Goal: Obtain resource: Download file/media

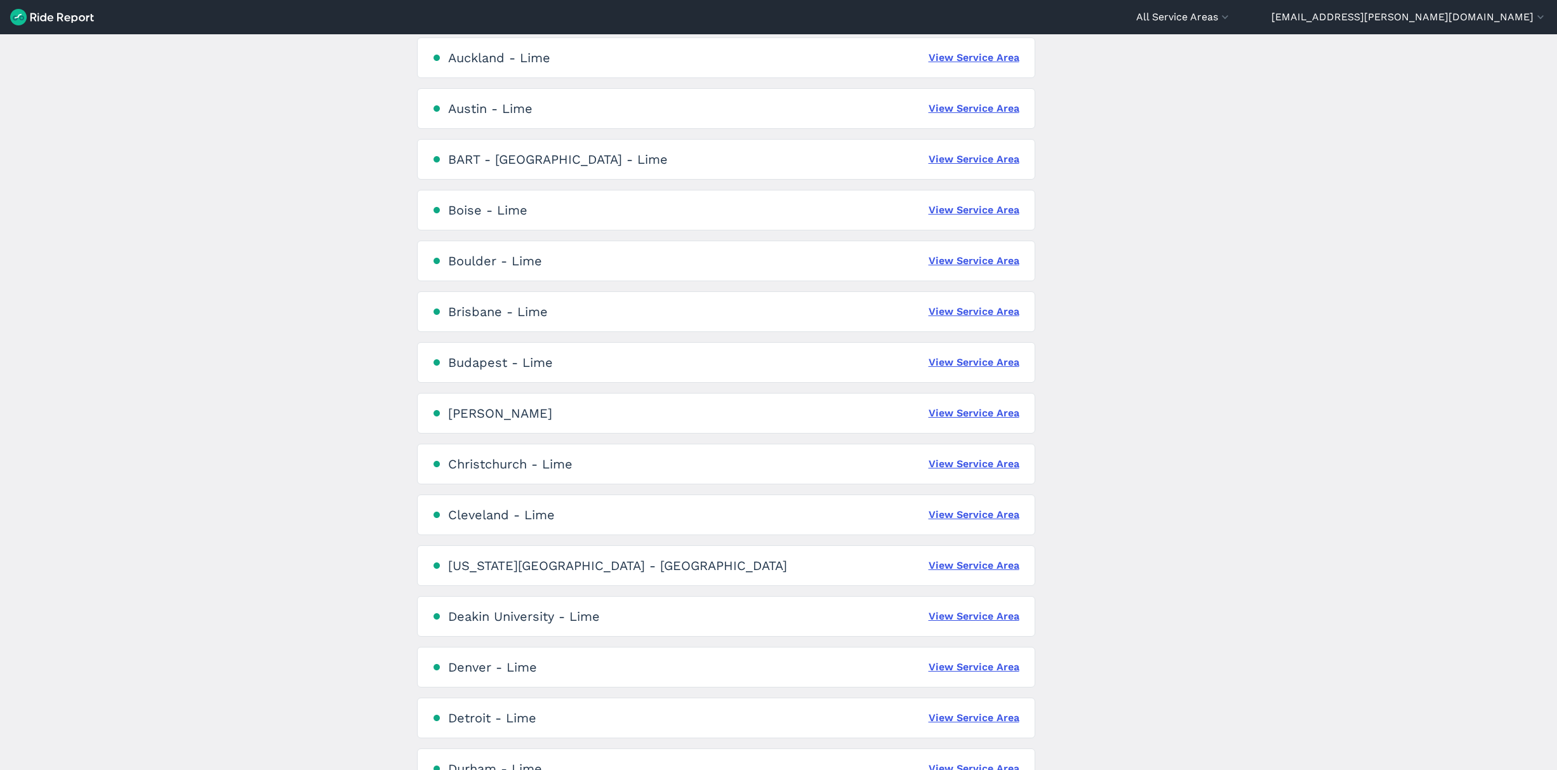
scroll to position [336, 0]
click at [967, 413] on link "View Service Area" at bounding box center [973, 412] width 91 height 15
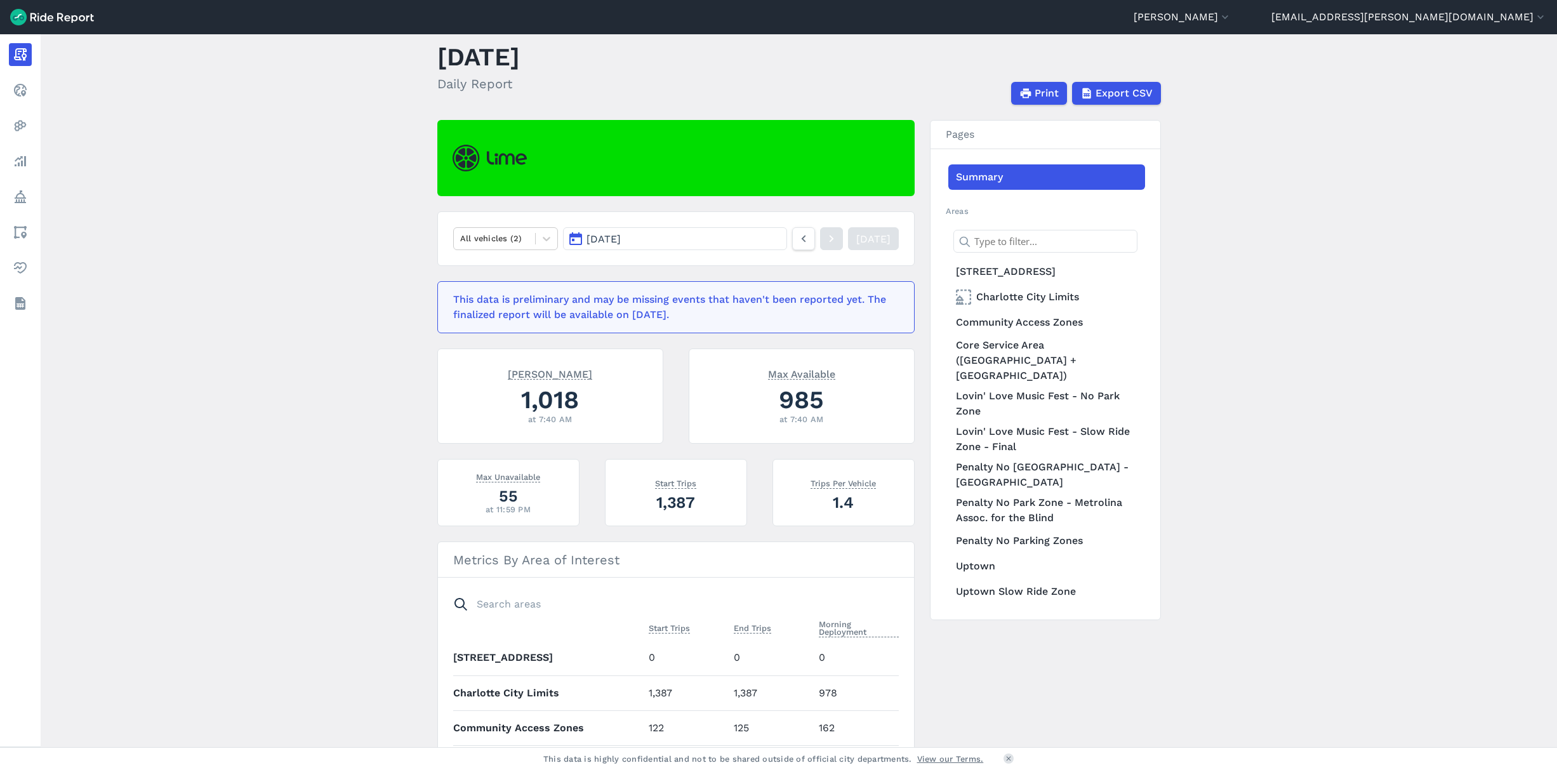
scroll to position [29, 0]
click at [543, 237] on icon at bounding box center [546, 238] width 13 height 13
click at [494, 265] on div "E-Bikes" at bounding box center [505, 268] width 105 height 22
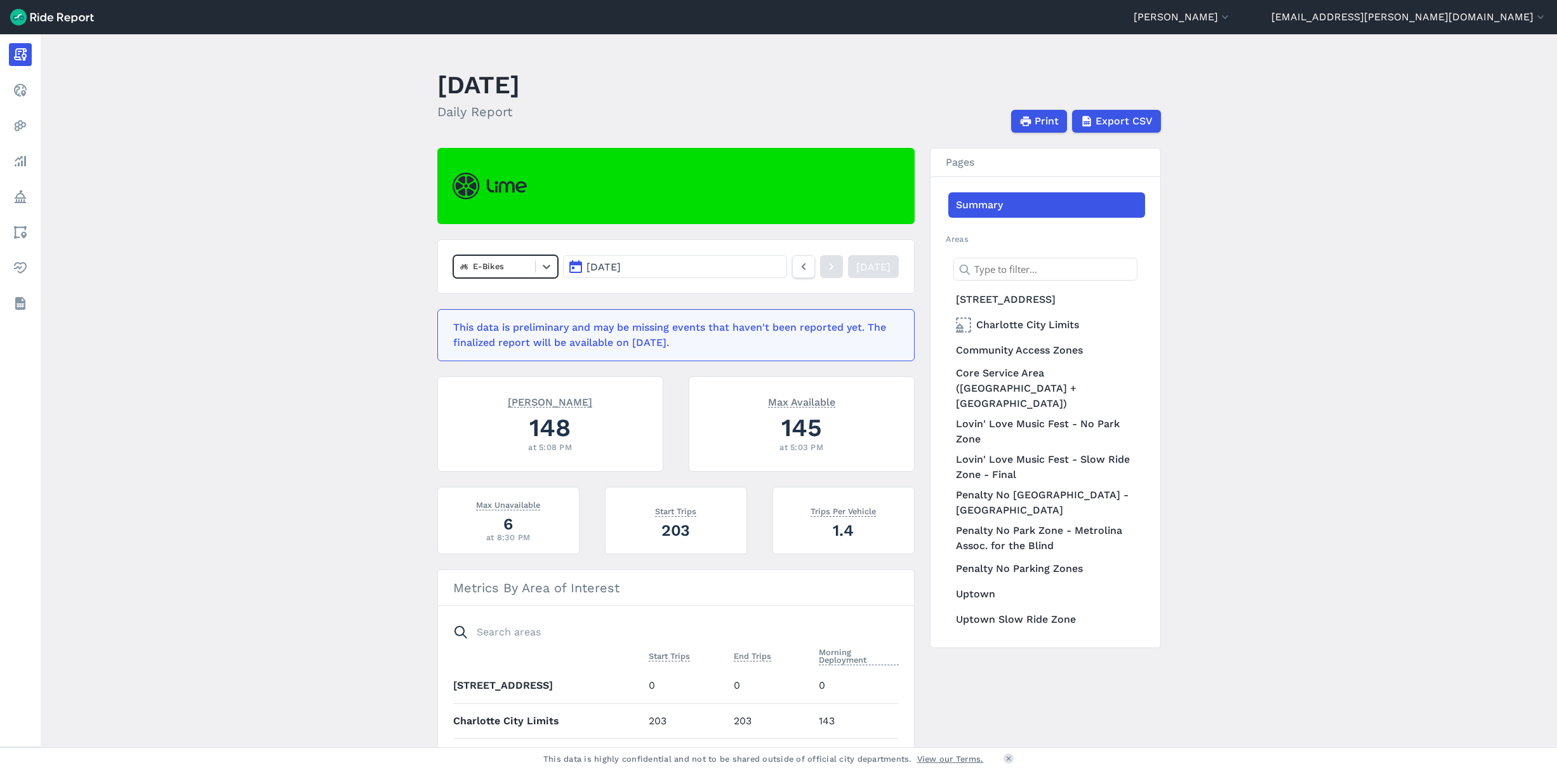
click at [694, 266] on button "[DATE]" at bounding box center [674, 266] width 223 height 23
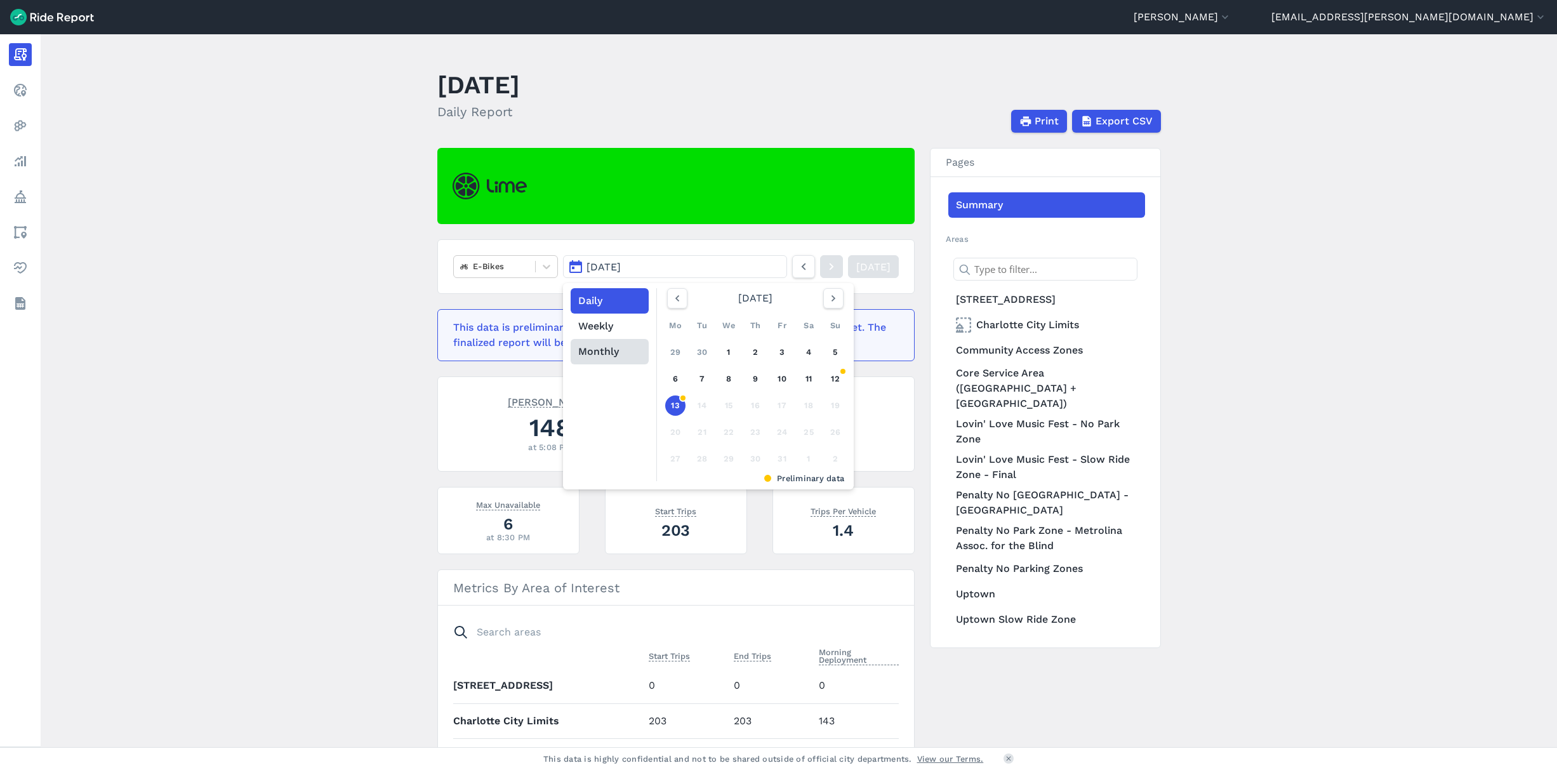
click at [603, 350] on button "Monthly" at bounding box center [610, 351] width 78 height 25
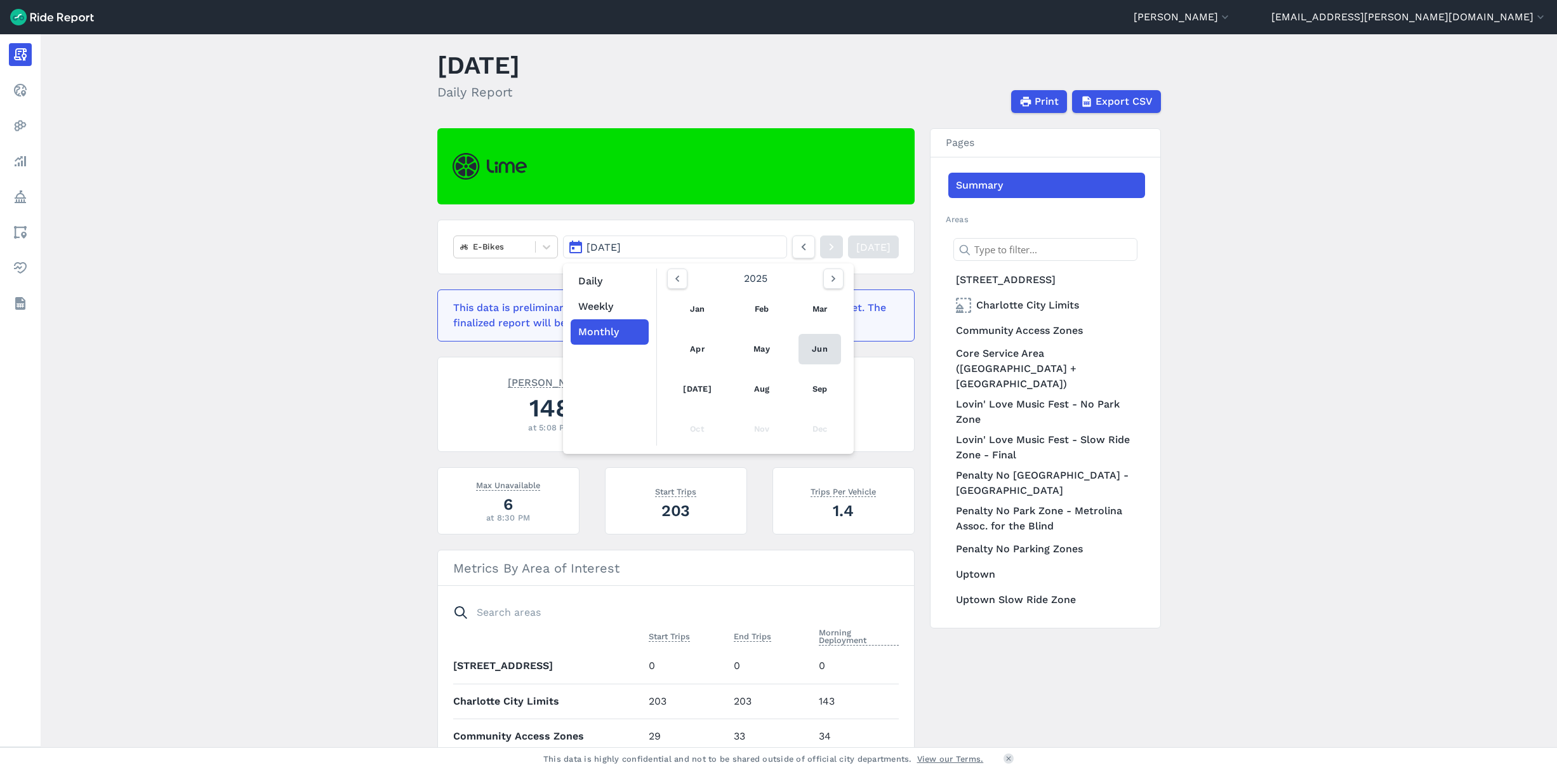
scroll to position [27, 0]
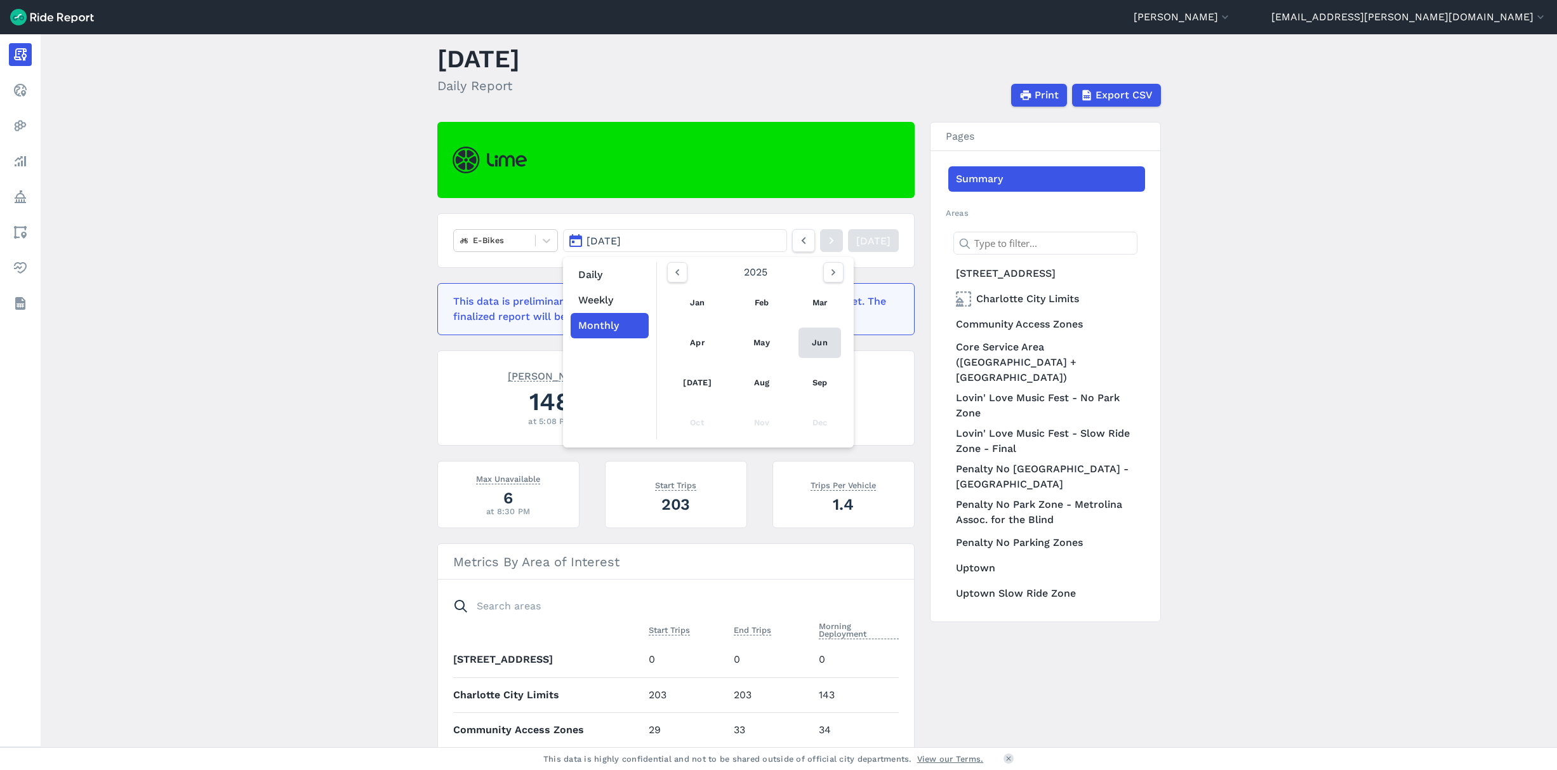
click at [812, 348] on link "Jun" at bounding box center [819, 342] width 43 height 30
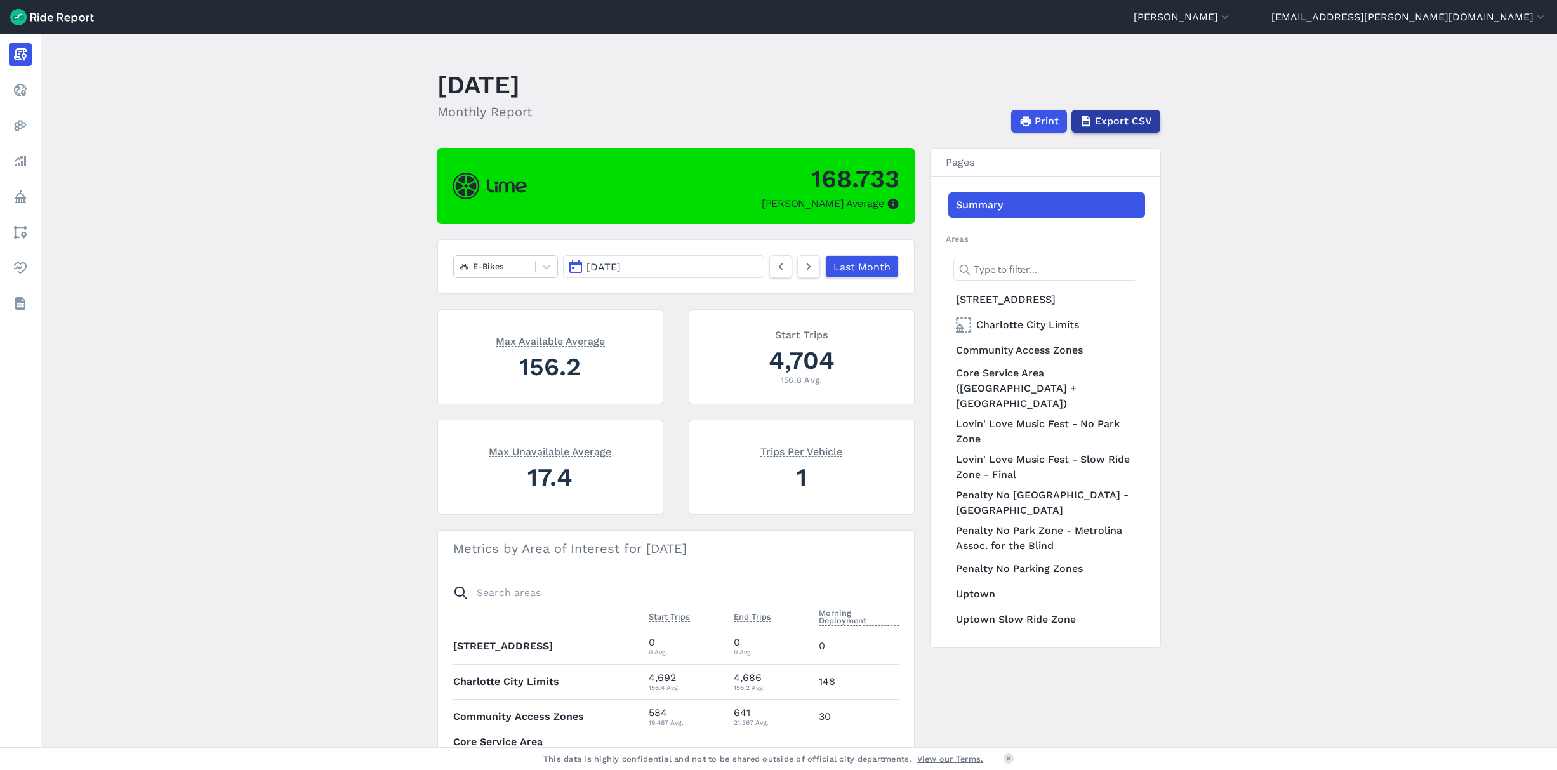
click at [1114, 124] on span "Export CSV" at bounding box center [1123, 121] width 57 height 15
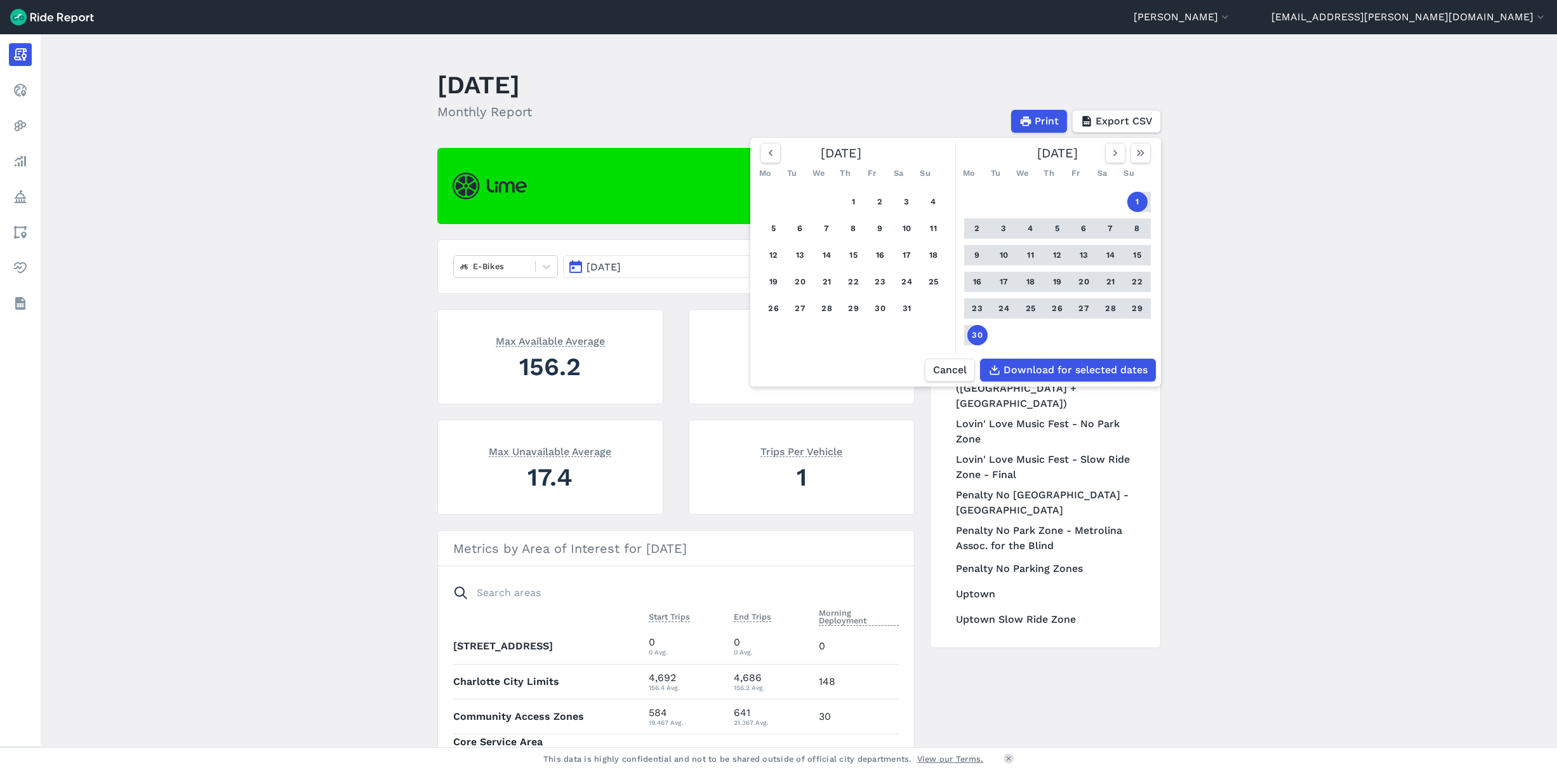
click at [984, 84] on header "[DATE] Monthly Report Print Export CSV [DATE] Mo Tu We Th Fr Sa Su 1 2 3 4 5 6 …" at bounding box center [806, 99] width 739 height 68
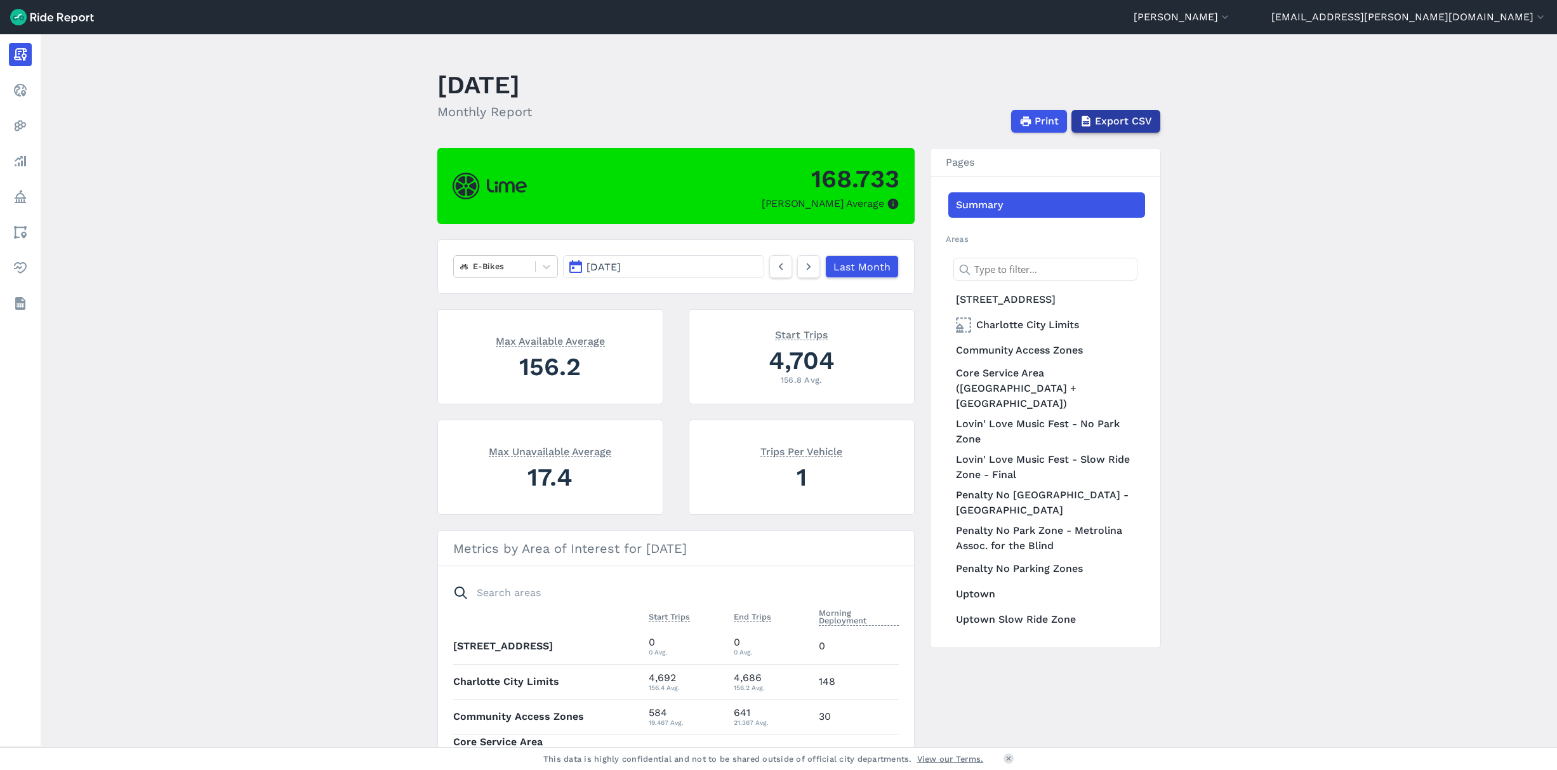
click at [1116, 121] on span "Export CSV" at bounding box center [1123, 121] width 57 height 15
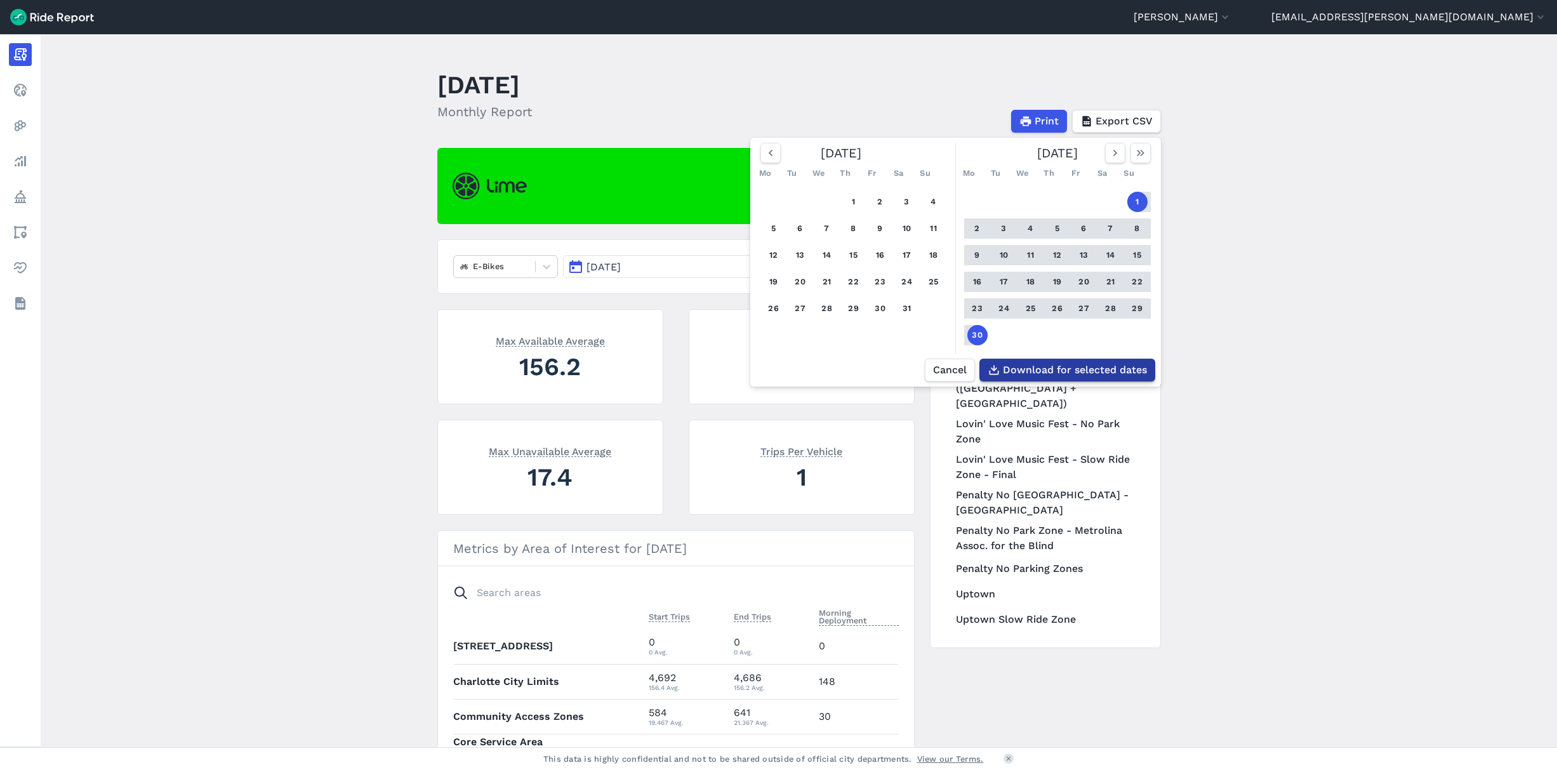
click at [1062, 370] on span "Download for selected dates" at bounding box center [1075, 369] width 144 height 15
click at [1227, 170] on main "[DATE] Monthly Report Print Export CSV [DATE] Mo Tu We Th Fr Sa Su 1 2 3 4 5 6 …" at bounding box center [799, 390] width 1516 height 713
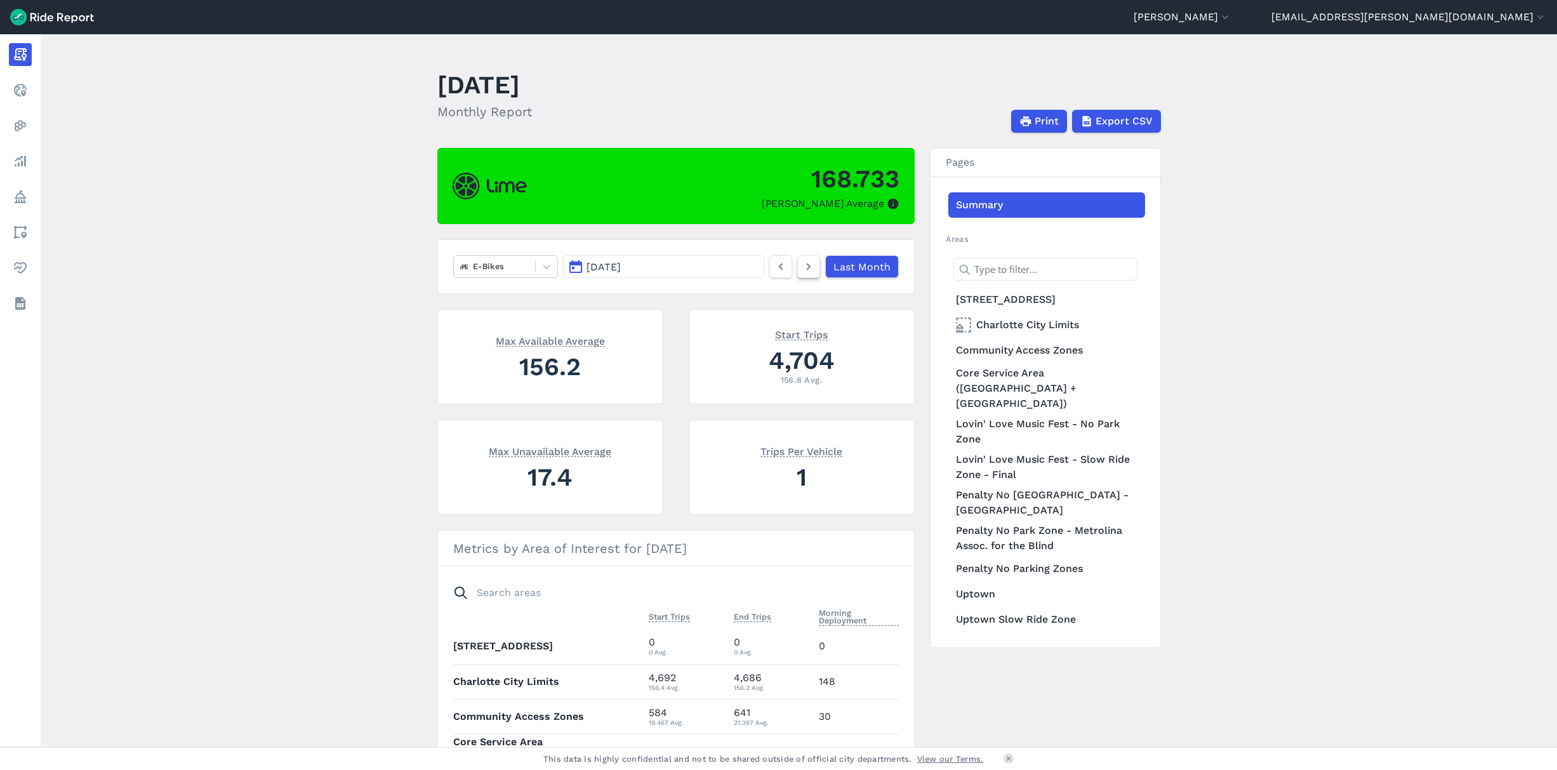
click at [809, 265] on icon at bounding box center [809, 266] width 14 height 15
click at [1119, 122] on span "Export CSV" at bounding box center [1123, 121] width 57 height 15
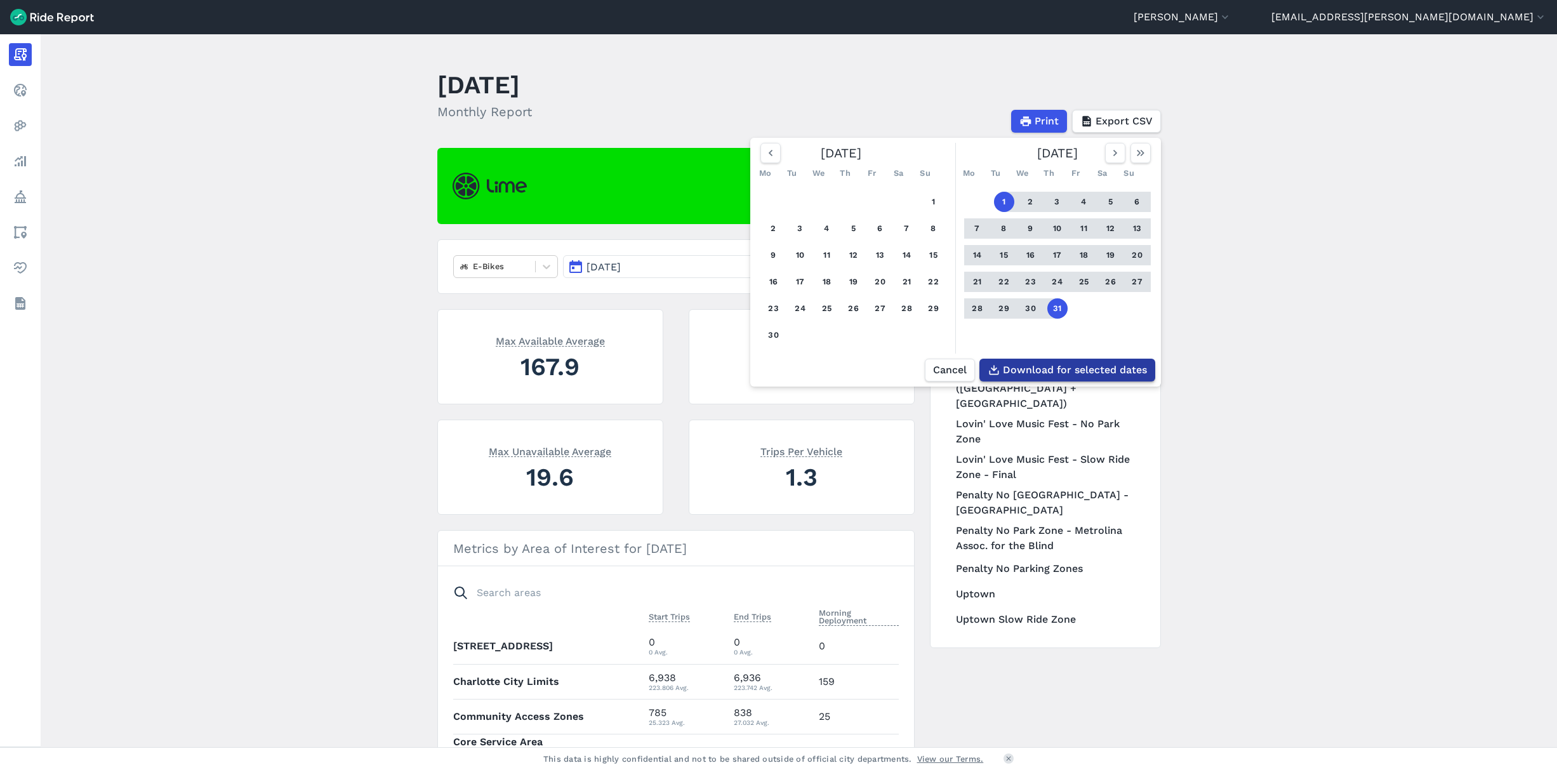
click at [1085, 371] on span "Download for selected dates" at bounding box center [1075, 369] width 144 height 15
click at [1114, 154] on icon "button" at bounding box center [1115, 153] width 13 height 13
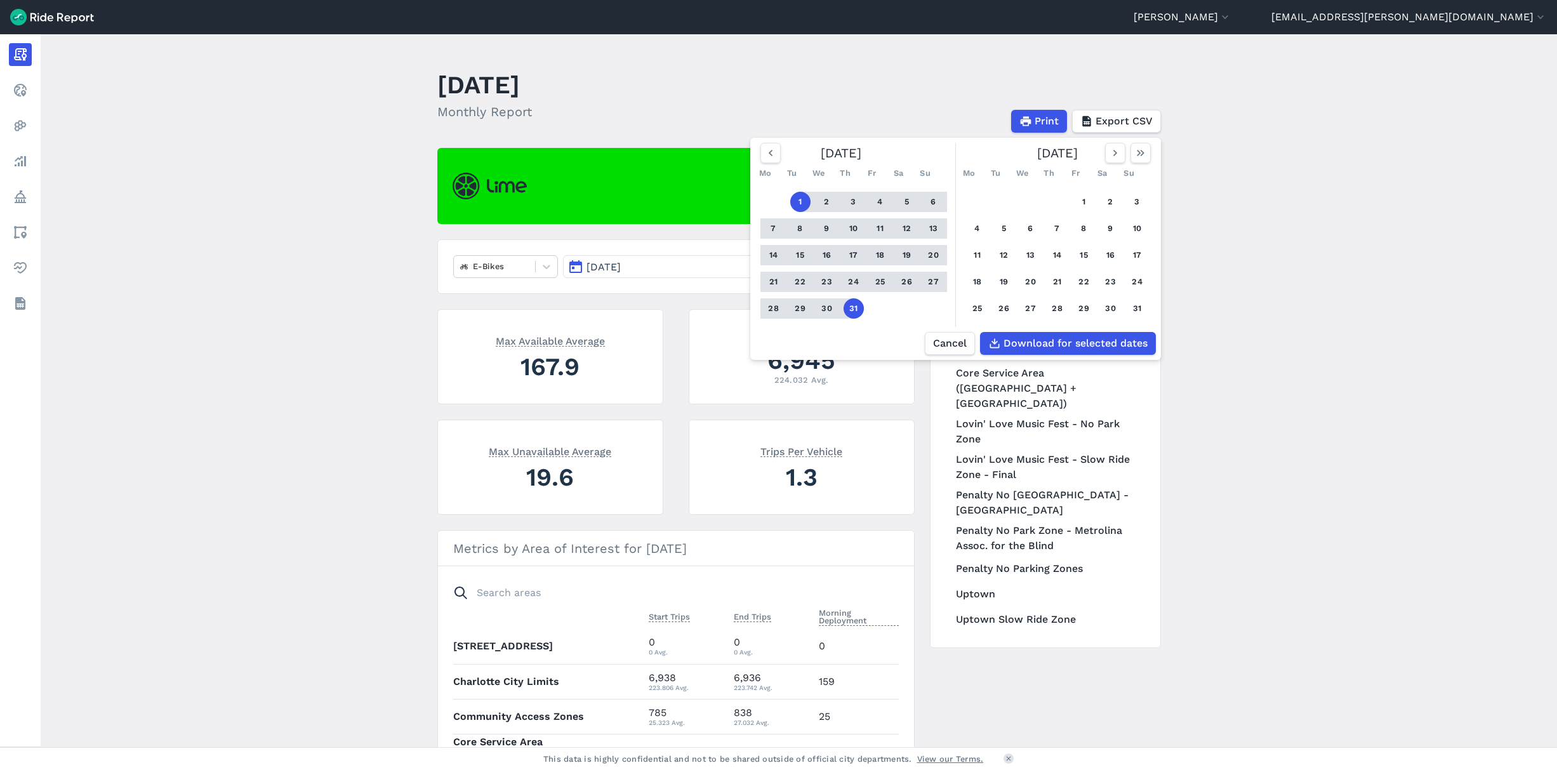
click at [860, 67] on header "[DATE] Monthly Report Print Export CSV [DATE] Mo Tu We Th Fr Sa Su 1 2 3 4 5 6 …" at bounding box center [806, 99] width 739 height 68
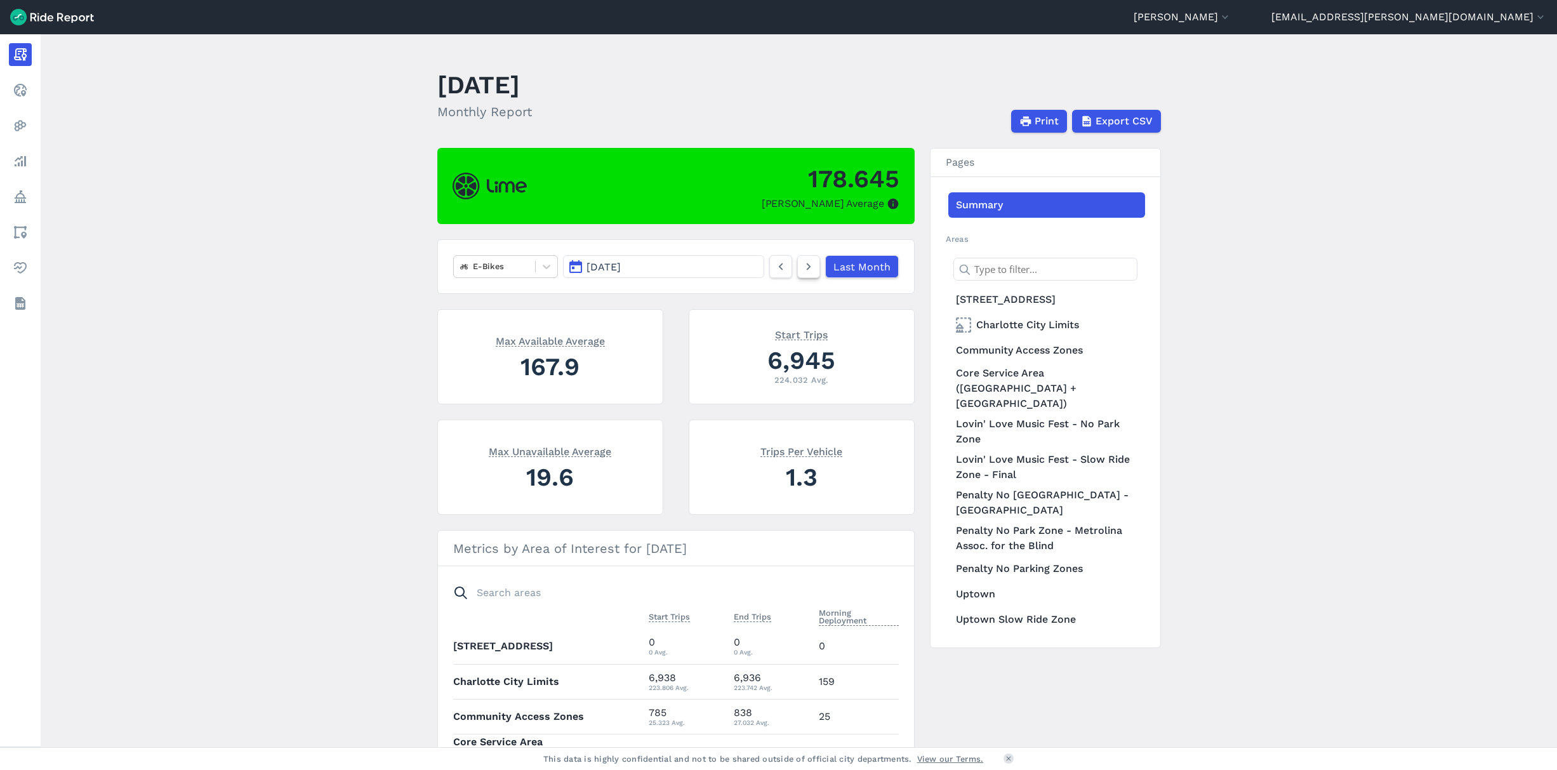
click at [808, 267] on use at bounding box center [808, 266] width 4 height 7
click at [1123, 124] on span "Export CSV" at bounding box center [1123, 121] width 57 height 15
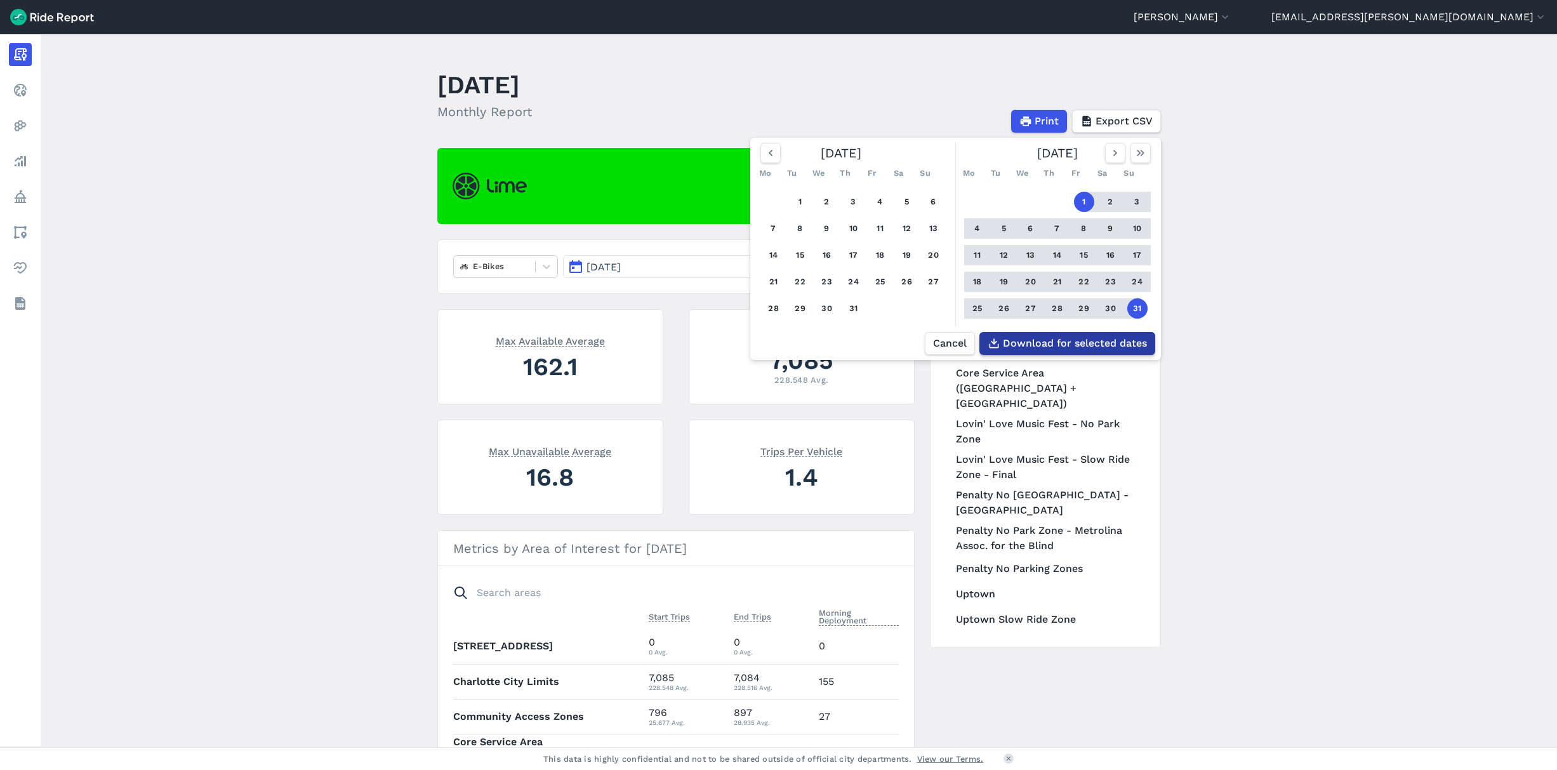
click at [1048, 342] on span "Download for selected dates" at bounding box center [1075, 343] width 144 height 15
click at [809, 82] on header "[DATE] Monthly Report Print Export CSV [DATE] Mo Tu We Th Fr Sa Su 1 2 3 4 5 6 …" at bounding box center [806, 99] width 739 height 68
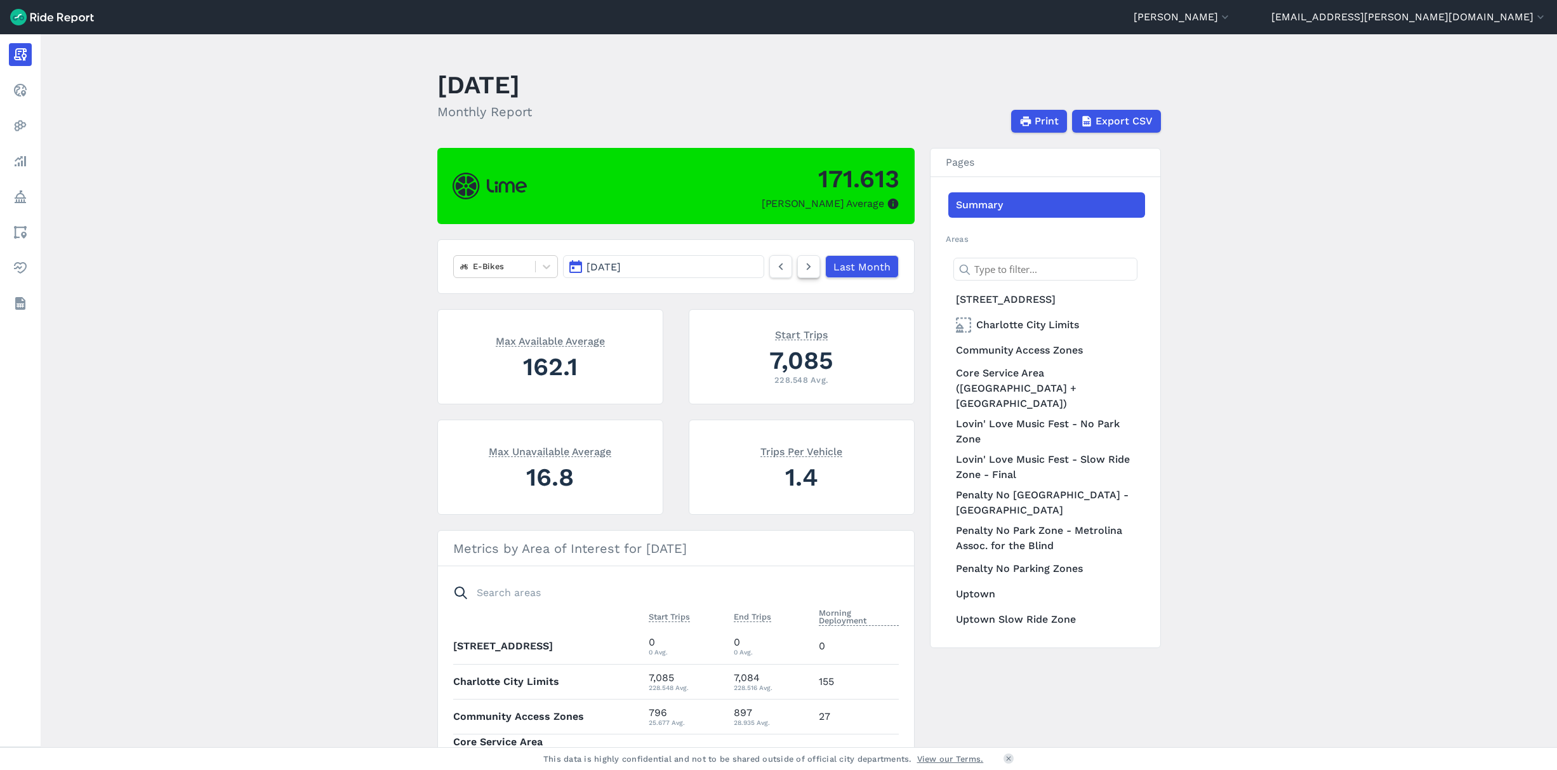
click at [809, 267] on icon at bounding box center [809, 266] width 14 height 15
click at [1113, 124] on span "Export CSV" at bounding box center [1123, 121] width 57 height 15
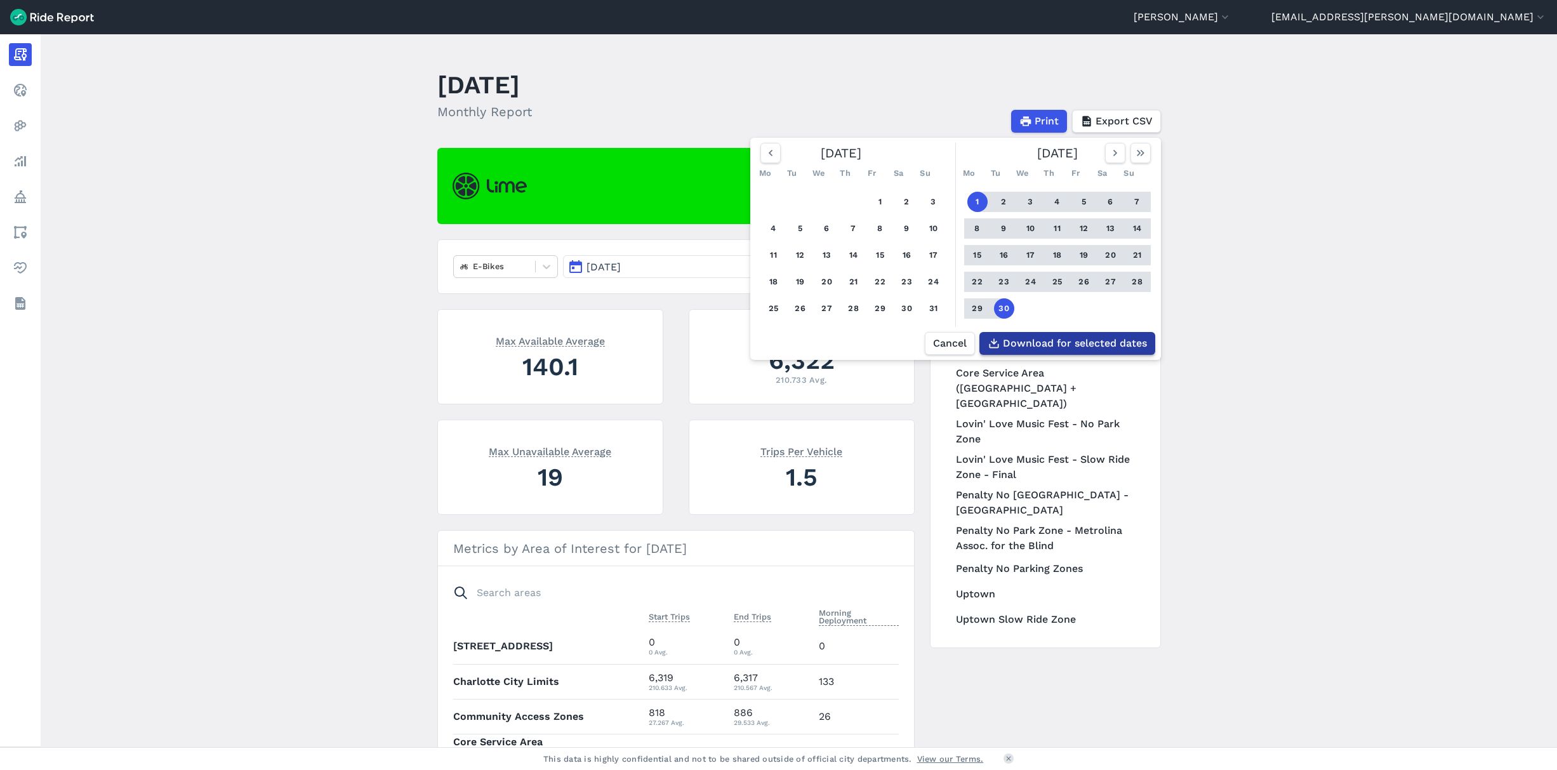
click at [1062, 351] on span "Download for selected dates" at bounding box center [1075, 343] width 144 height 15
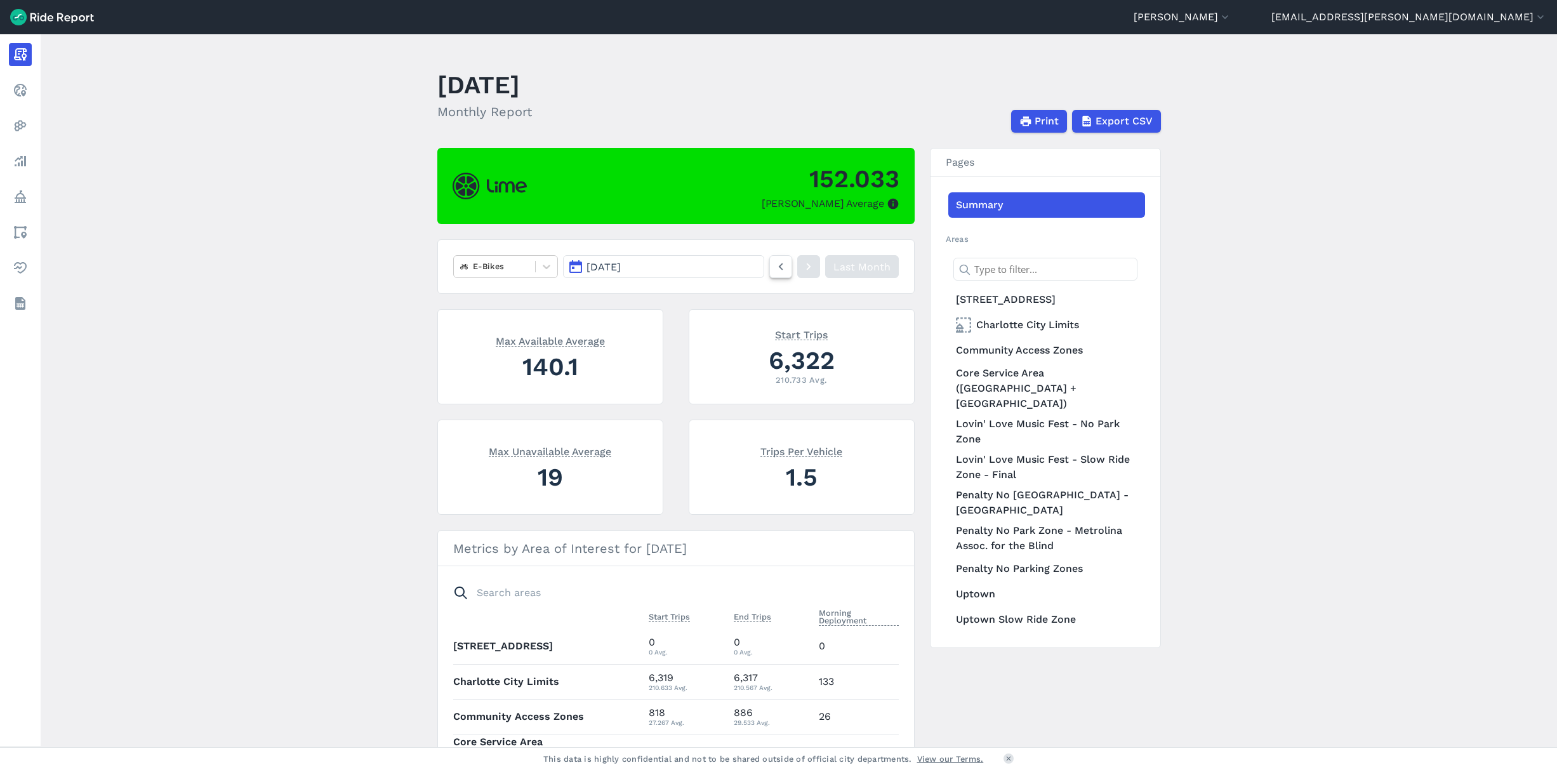
click at [774, 265] on icon at bounding box center [781, 266] width 14 height 15
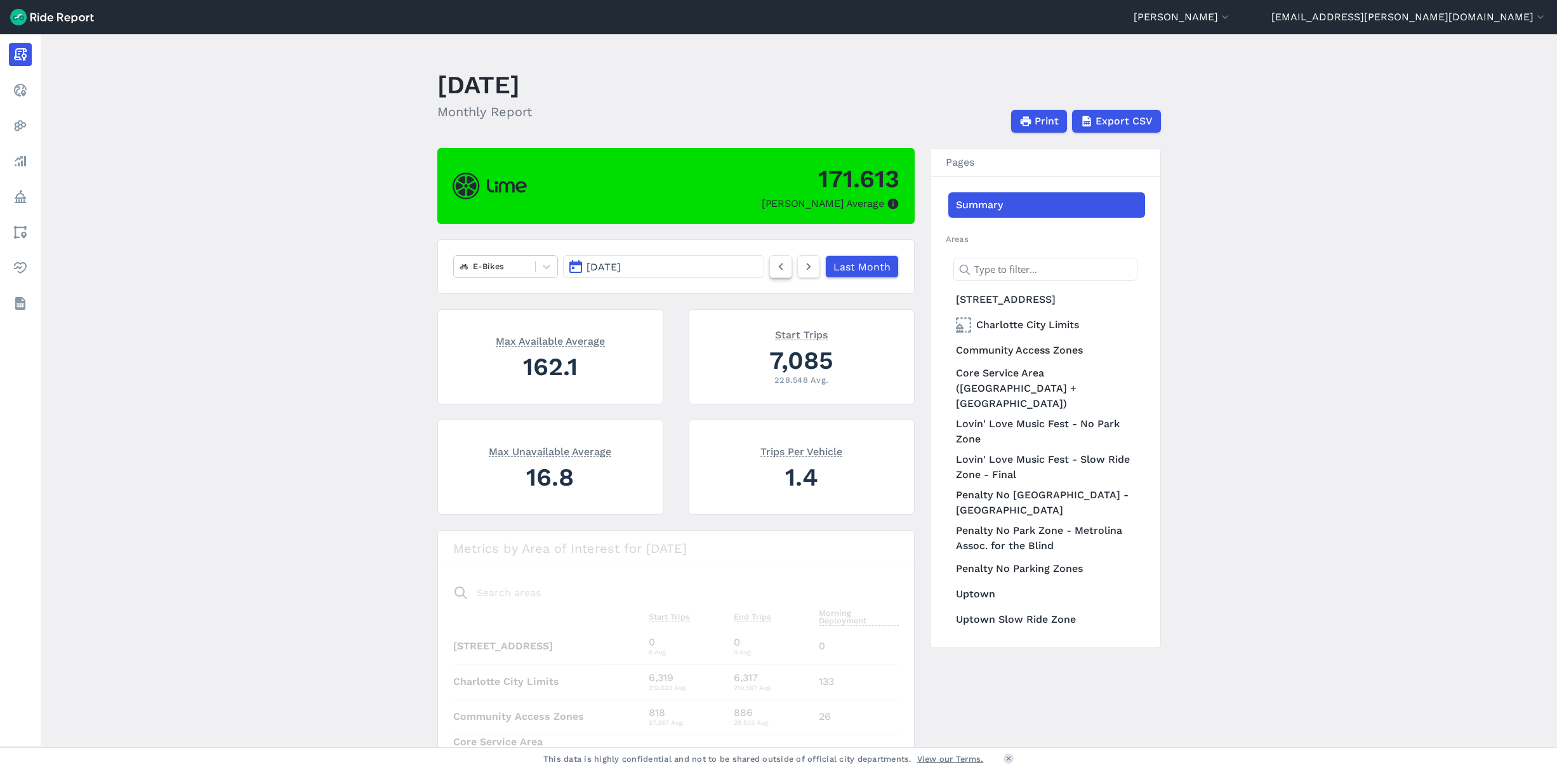
click at [774, 265] on icon at bounding box center [781, 266] width 14 height 15
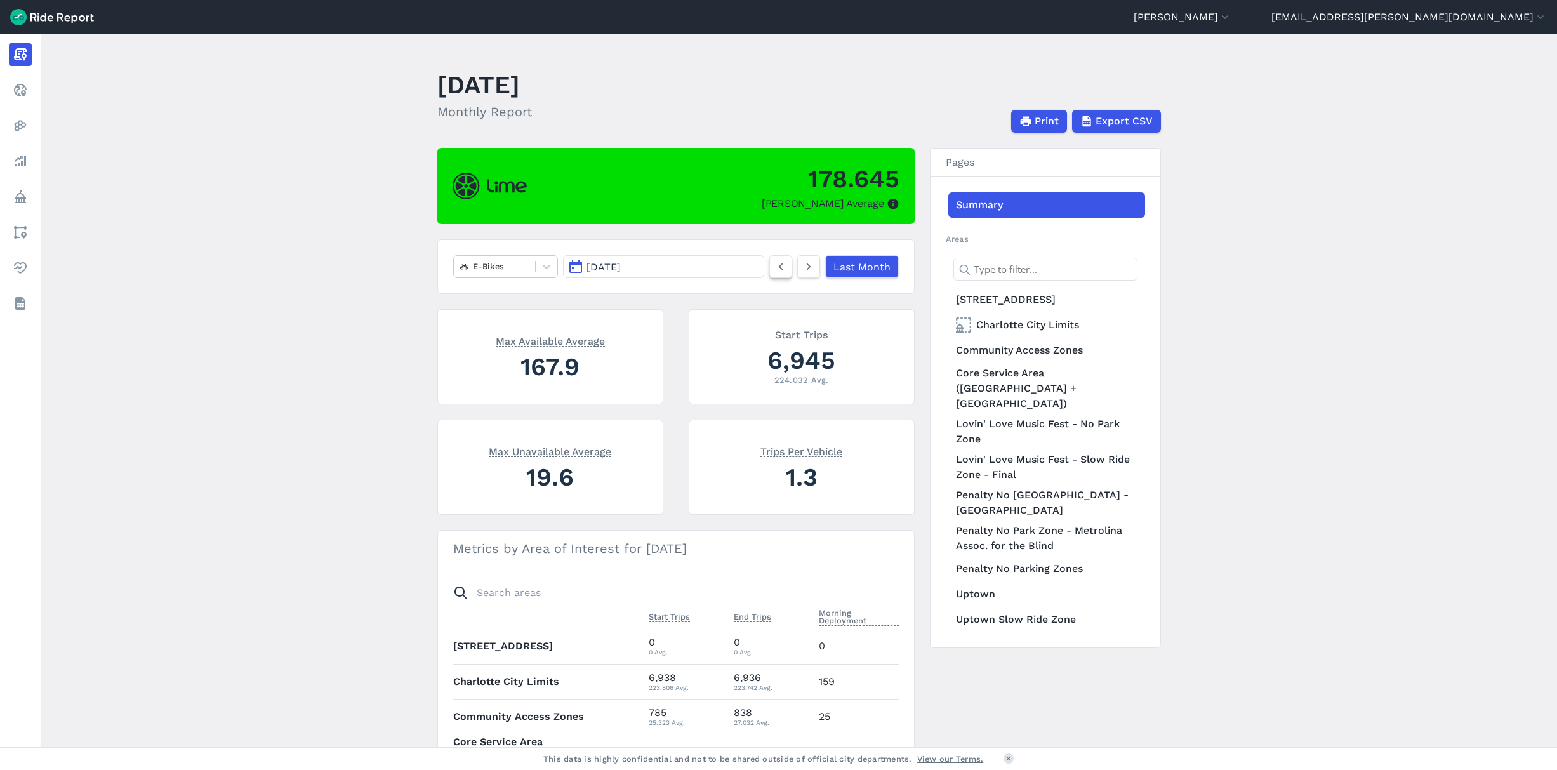
click at [774, 265] on icon at bounding box center [781, 266] width 14 height 15
click at [543, 266] on icon at bounding box center [546, 266] width 13 height 13
click at [512, 314] on div "Scooters" at bounding box center [505, 319] width 105 height 22
click at [810, 266] on icon at bounding box center [809, 265] width 14 height 15
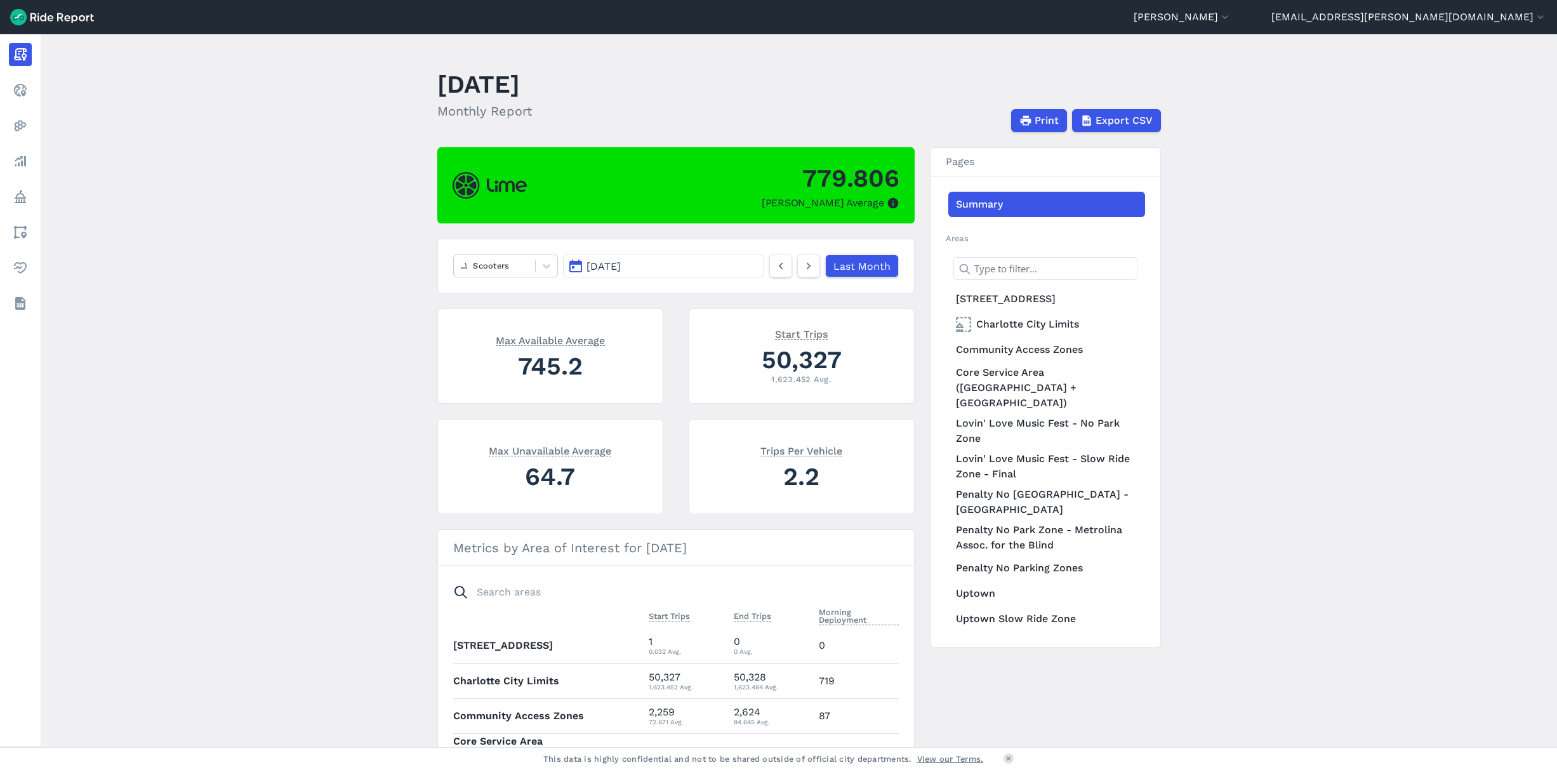
scroll to position [3, 0]
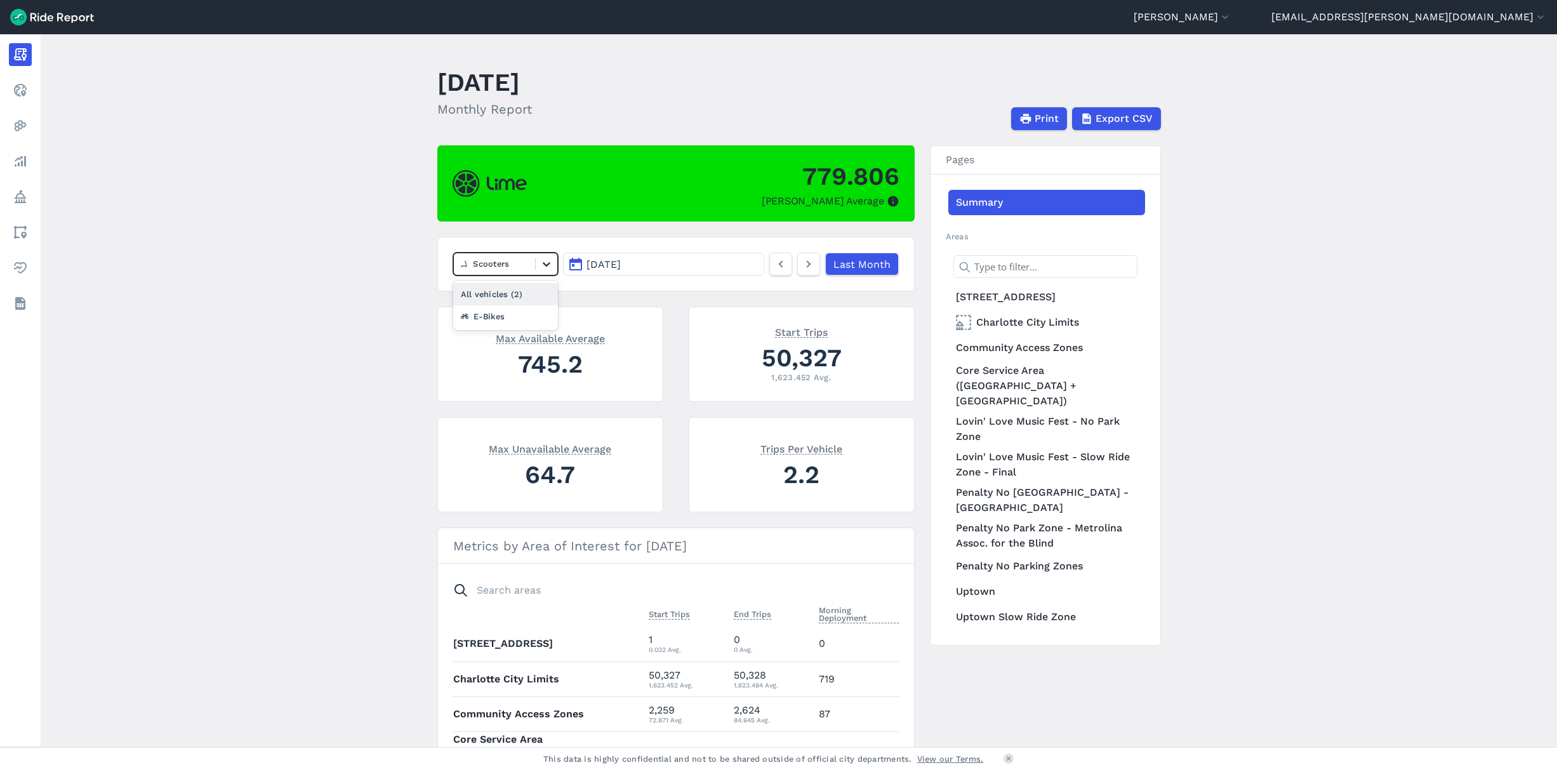
click at [549, 265] on icon at bounding box center [546, 264] width 13 height 13
click at [524, 312] on div "E-Bikes" at bounding box center [505, 316] width 105 height 22
click at [807, 267] on icon at bounding box center [809, 264] width 14 height 15
click at [543, 261] on icon at bounding box center [546, 264] width 13 height 13
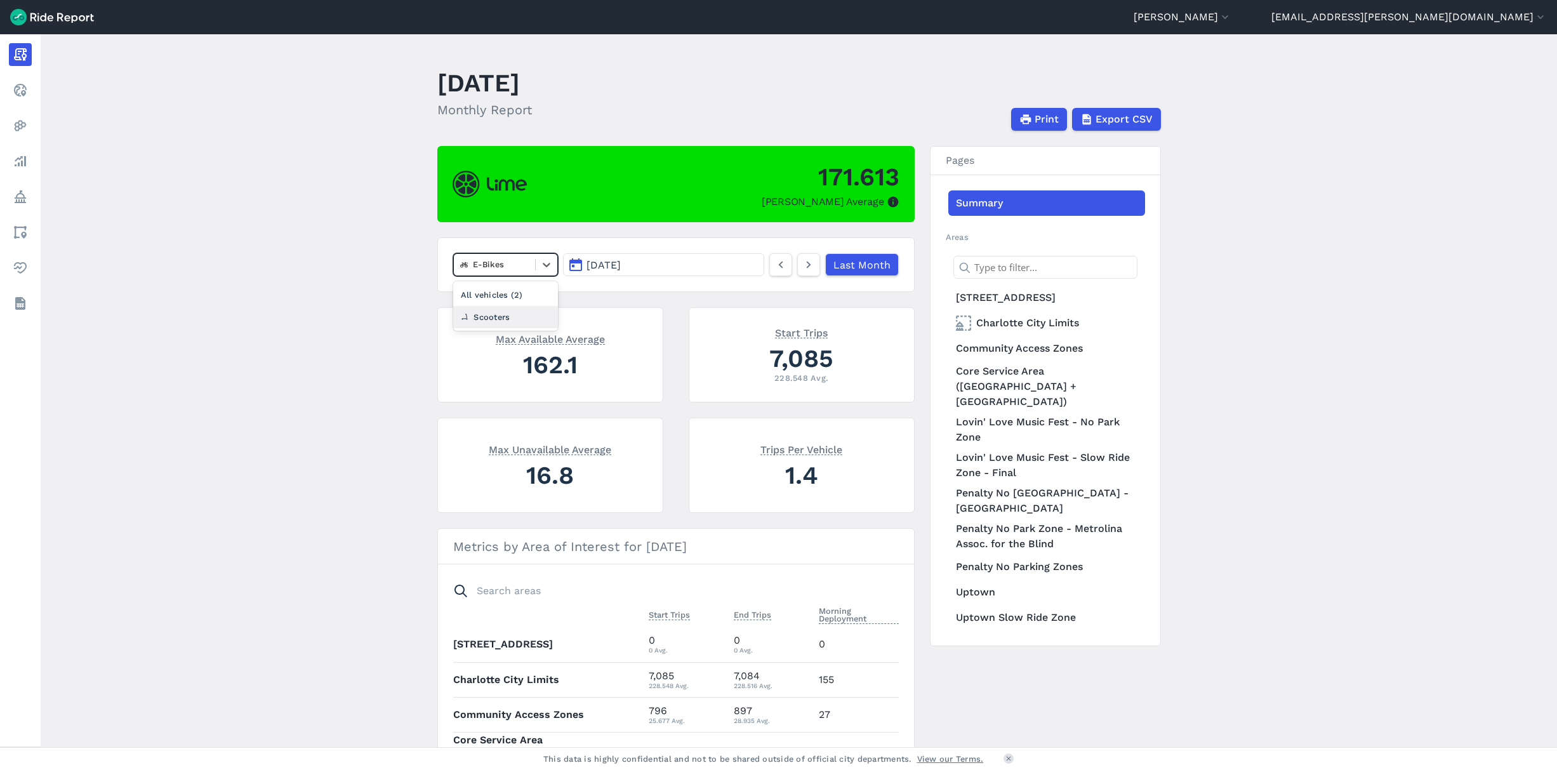
click at [503, 316] on div "Scooters" at bounding box center [505, 317] width 105 height 22
click at [803, 261] on icon at bounding box center [809, 264] width 14 height 15
click at [548, 265] on icon at bounding box center [546, 264] width 13 height 13
click at [508, 316] on div "E-Bikes" at bounding box center [505, 317] width 105 height 22
